Goal: Find specific page/section: Find specific page/section

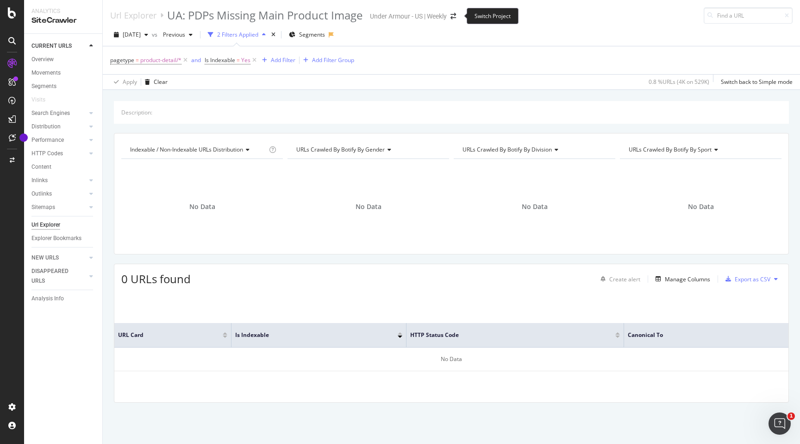
click at [451, 16] on span at bounding box center [453, 16] width 13 height 6
click at [456, 16] on icon "arrow-right-arrow-left" at bounding box center [454, 16] width 6 height 6
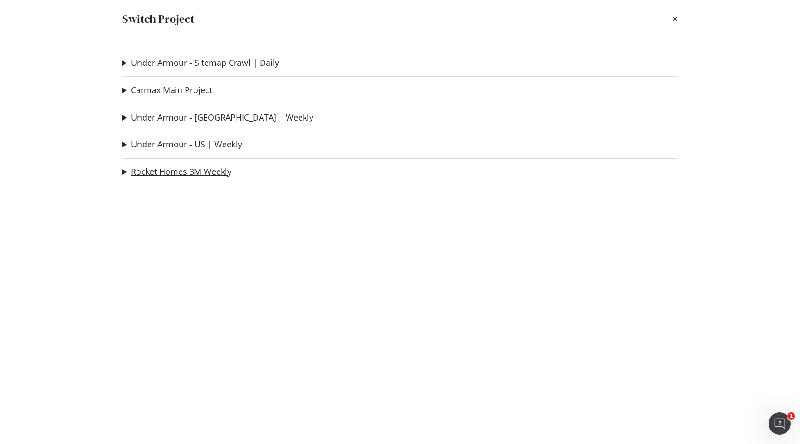
click at [153, 167] on link "Rocket Homes 3M Weekly" at bounding box center [181, 172] width 101 height 10
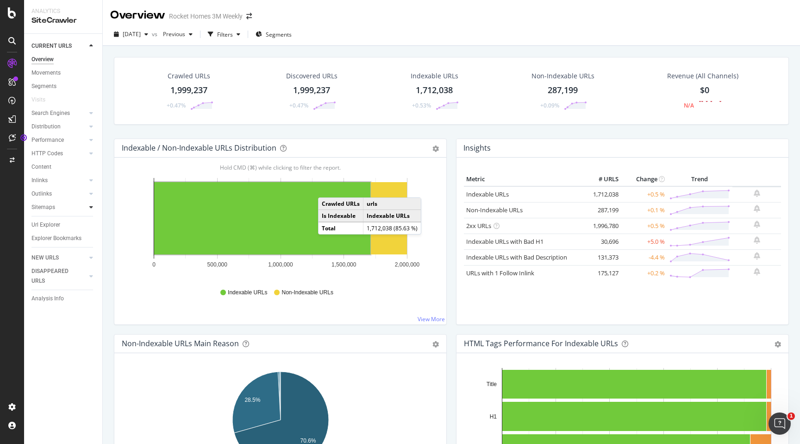
click at [88, 207] on div at bounding box center [91, 206] width 9 height 9
click at [90, 288] on div at bounding box center [91, 284] width 9 height 9
click at [93, 100] on div at bounding box center [91, 99] width 9 height 9
click at [52, 100] on div "Search Engines" at bounding box center [50, 100] width 38 height 10
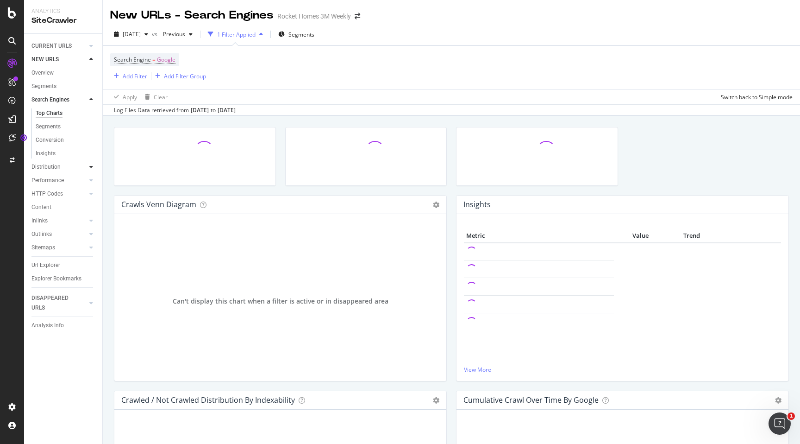
click at [88, 170] on div at bounding box center [91, 166] width 9 height 9
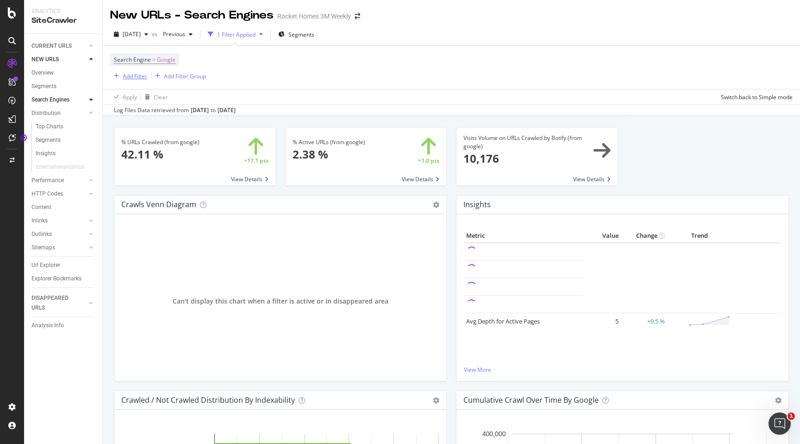
click at [143, 75] on div "Add Filter" at bounding box center [135, 76] width 25 height 8
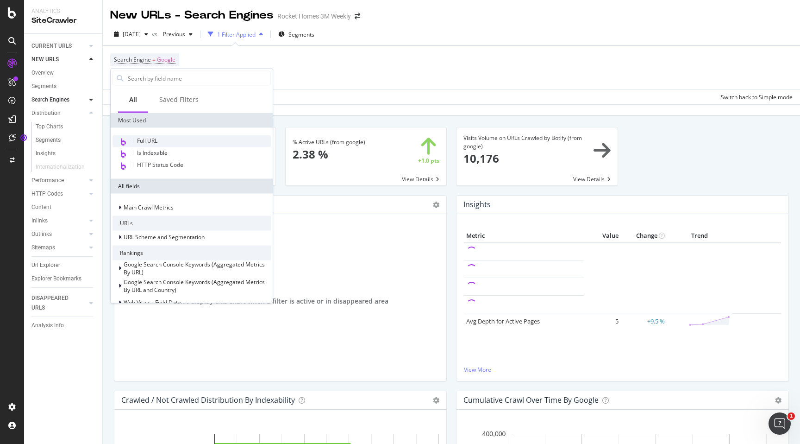
click at [177, 143] on div "Full URL" at bounding box center [192, 141] width 158 height 12
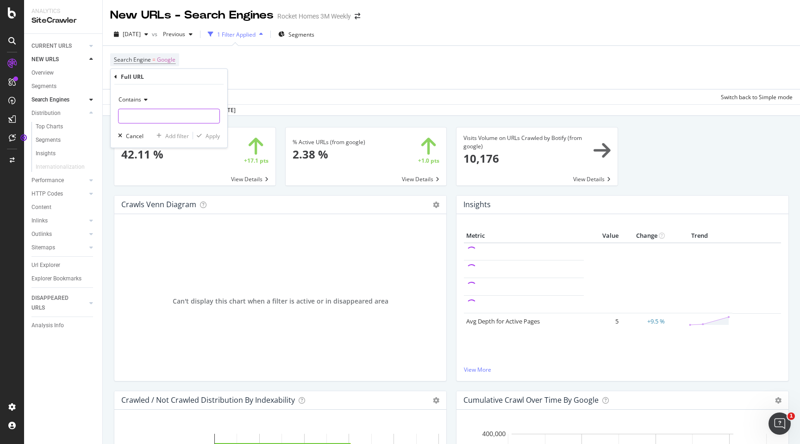
click at [156, 115] on input "text" at bounding box center [169, 116] width 101 height 15
type input "/homes/"
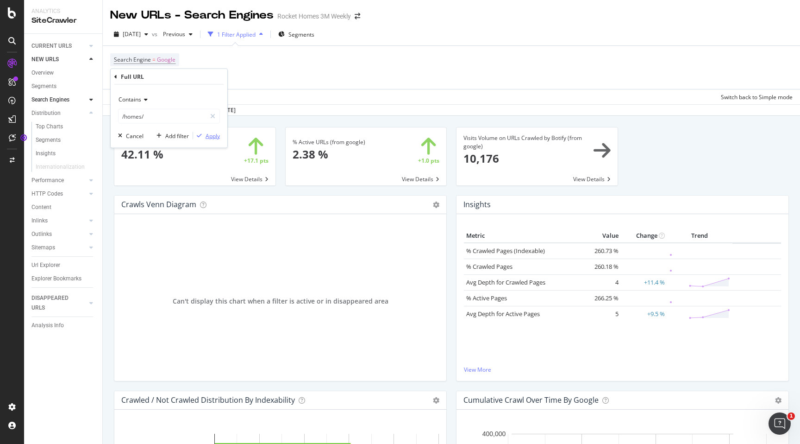
click at [212, 135] on div "Apply" at bounding box center [213, 136] width 14 height 8
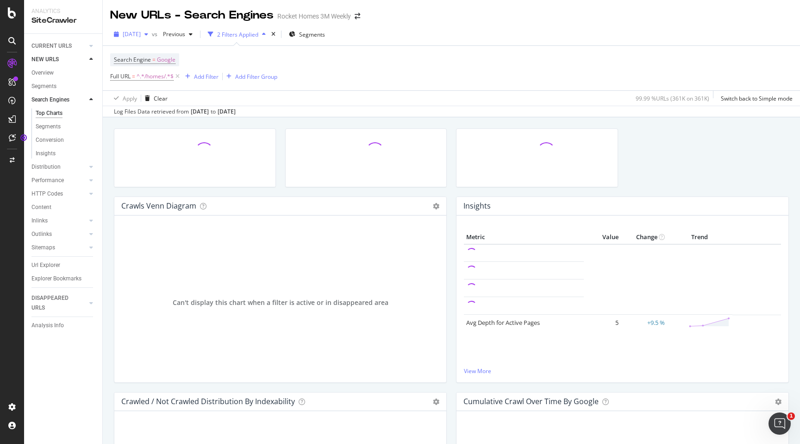
click at [152, 36] on div "button" at bounding box center [146, 34] width 11 height 6
click at [272, 112] on div "Log Files Data retrieved from [DATE] to [DATE]" at bounding box center [452, 111] width 698 height 11
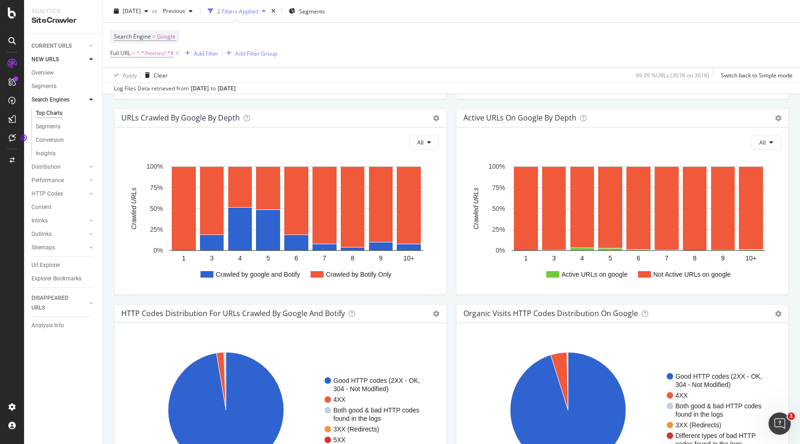
scroll to position [478, 0]
